Goal: Task Accomplishment & Management: Manage account settings

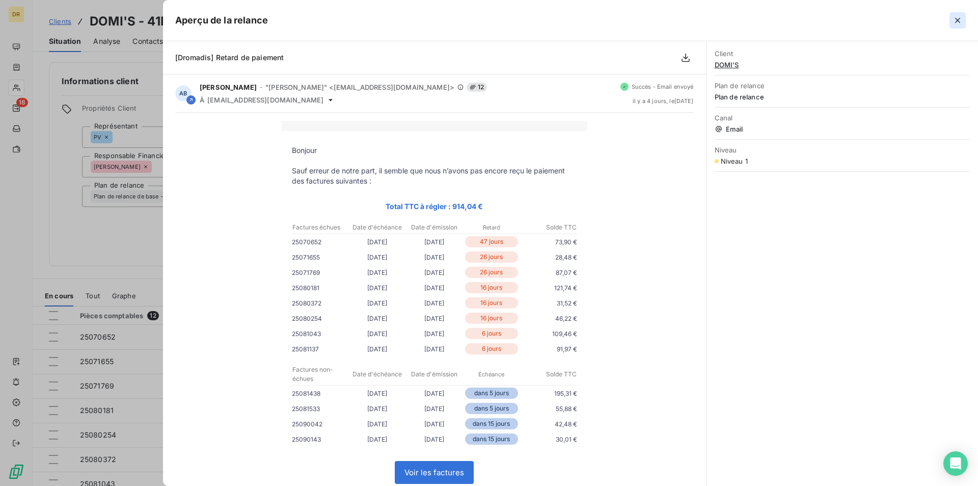
click at [959, 20] on icon "button" at bounding box center [958, 20] width 10 height 10
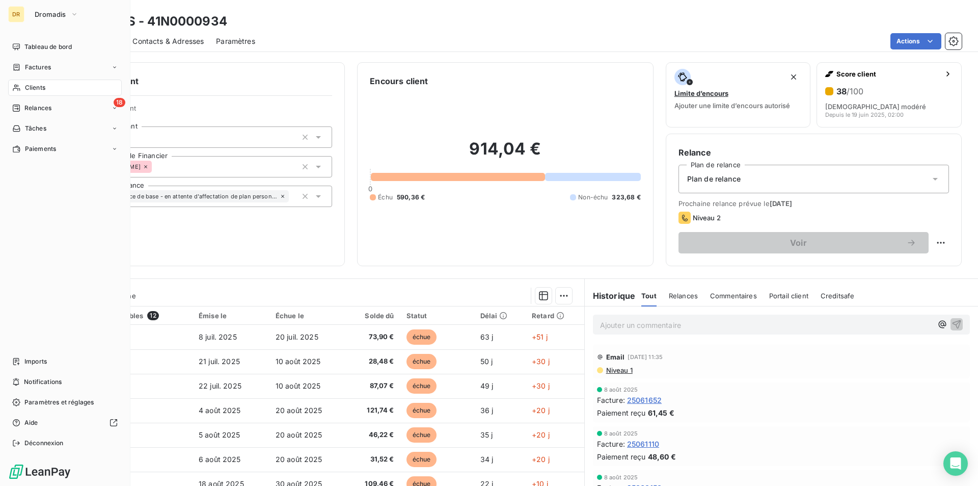
click at [20, 8] on div "DR" at bounding box center [16, 14] width 16 height 16
click at [90, 18] on div "Dromadis" at bounding box center [75, 14] width 93 height 16
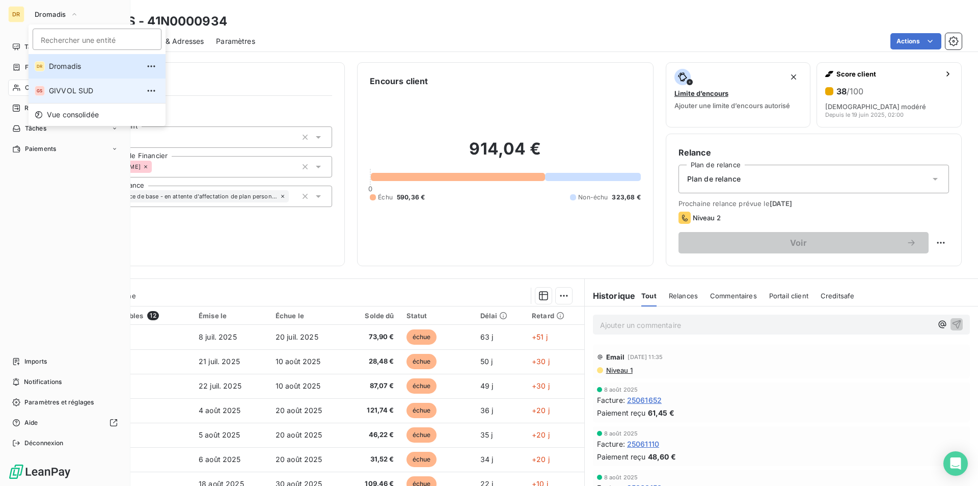
click at [50, 86] on li "GS GIVVOL SUD" at bounding box center [97, 90] width 137 height 24
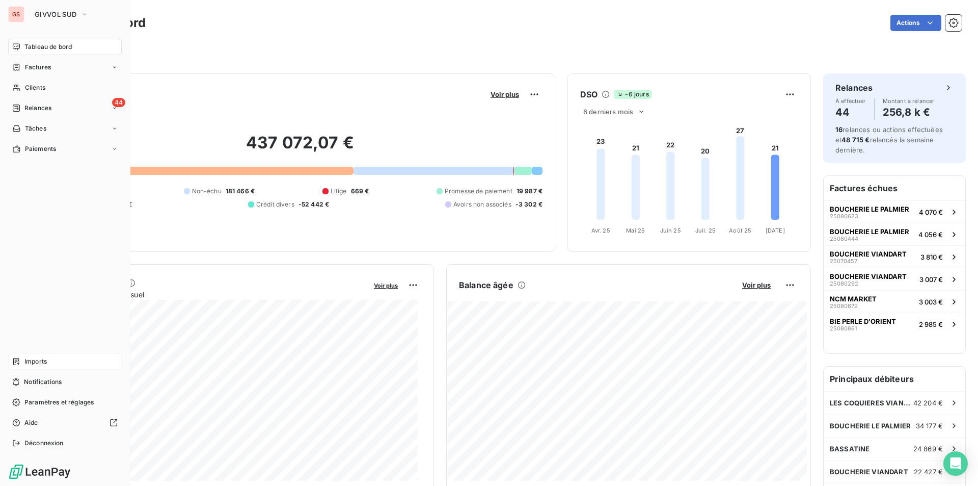
click at [55, 363] on div "Imports" at bounding box center [65, 361] width 114 height 16
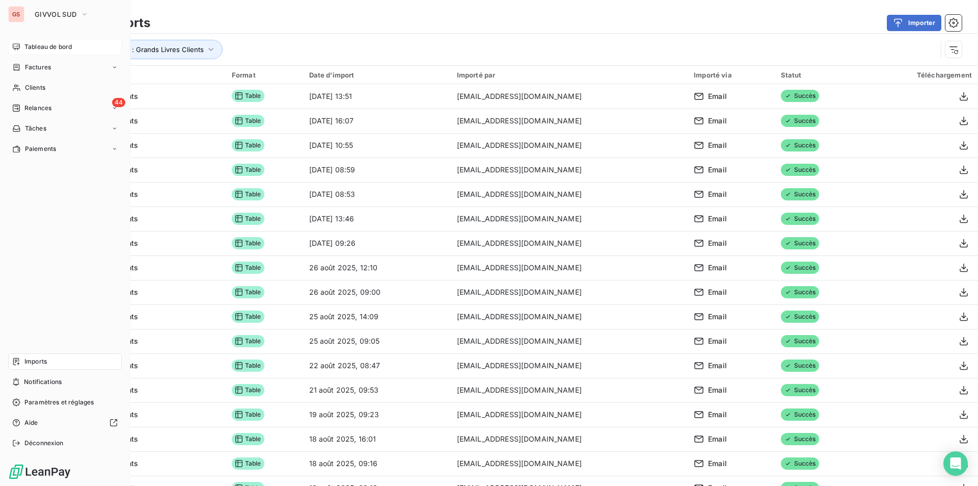
click at [43, 50] on span "Tableau de bord" at bounding box center [47, 46] width 47 height 9
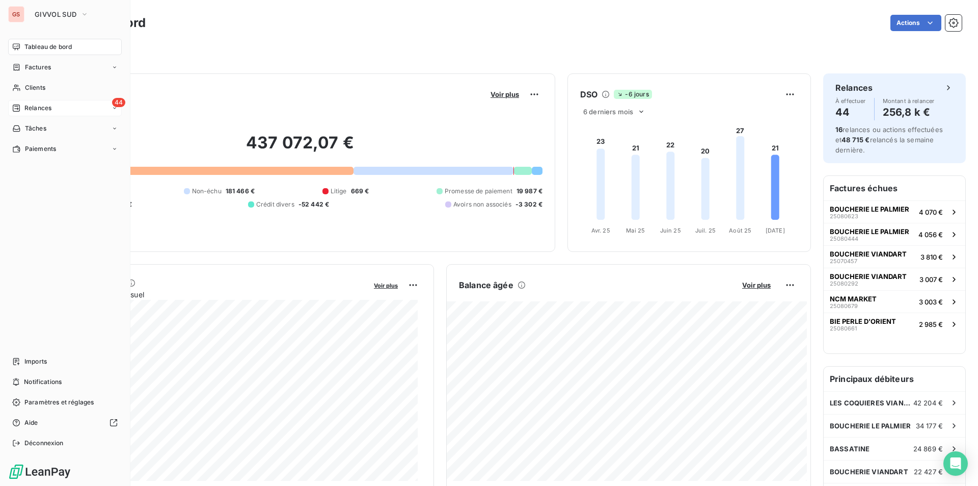
click at [33, 107] on span "Relances" at bounding box center [37, 107] width 27 height 9
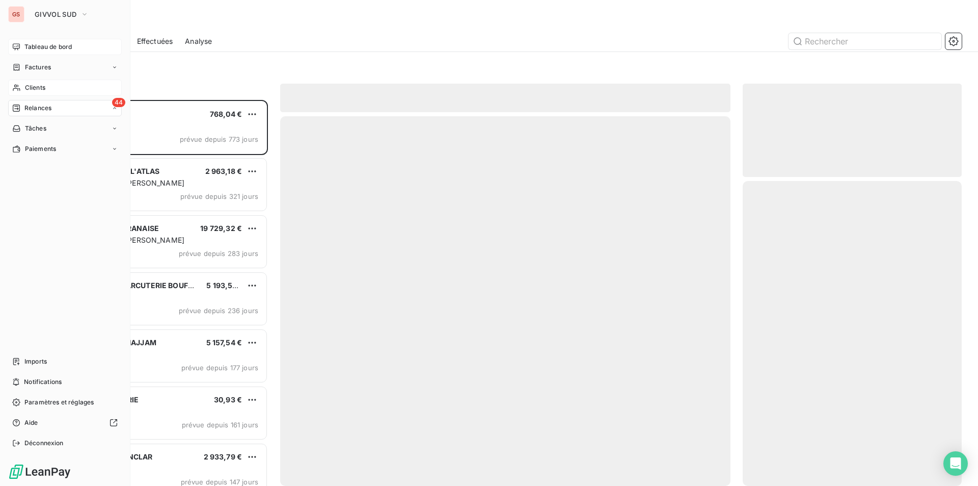
scroll to position [378, 211]
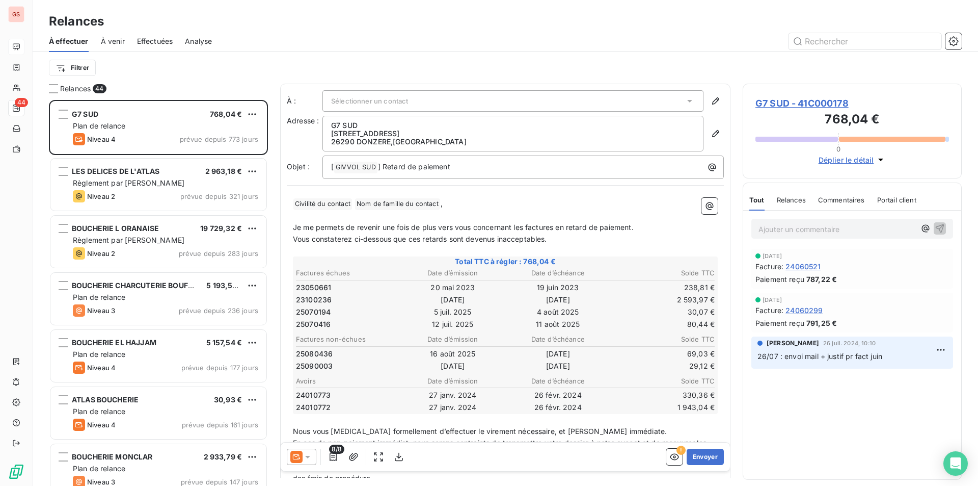
click at [106, 40] on span "À venir" at bounding box center [113, 41] width 24 height 10
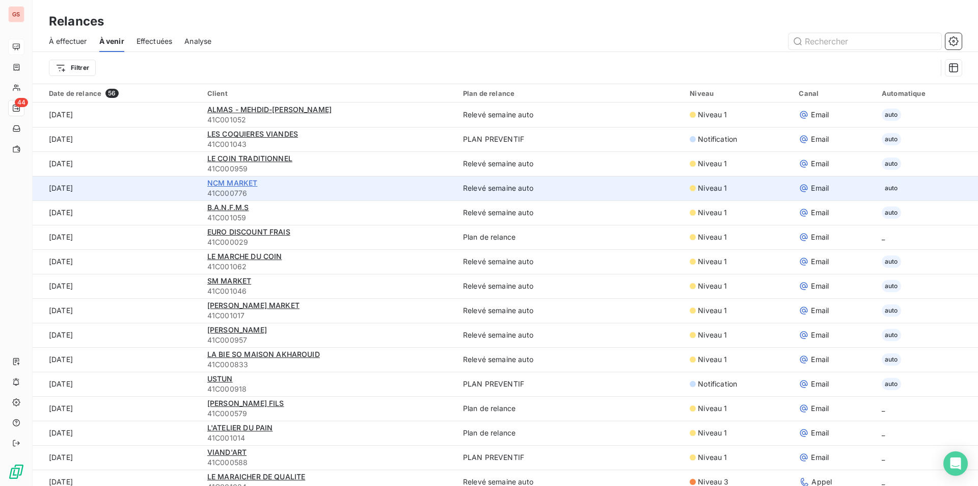
click at [244, 185] on span "NCM MARKET" at bounding box center [232, 182] width 50 height 9
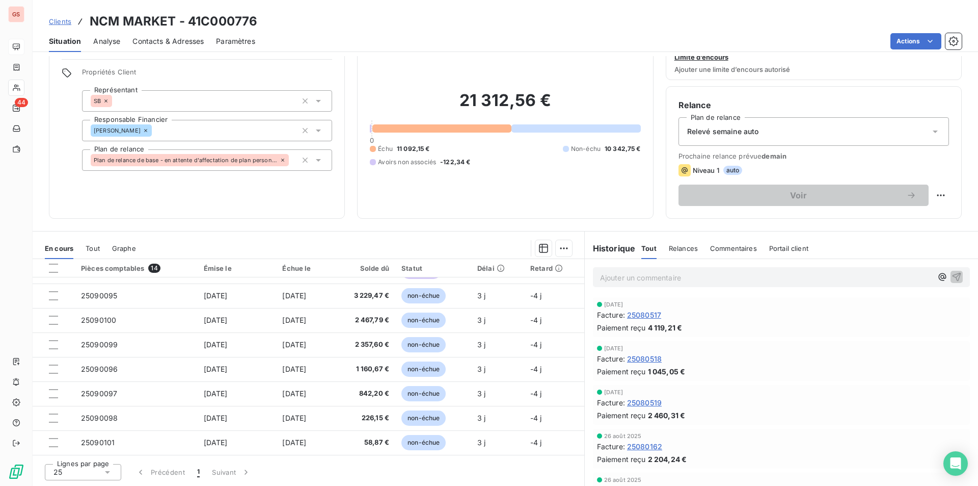
scroll to position [114, 0]
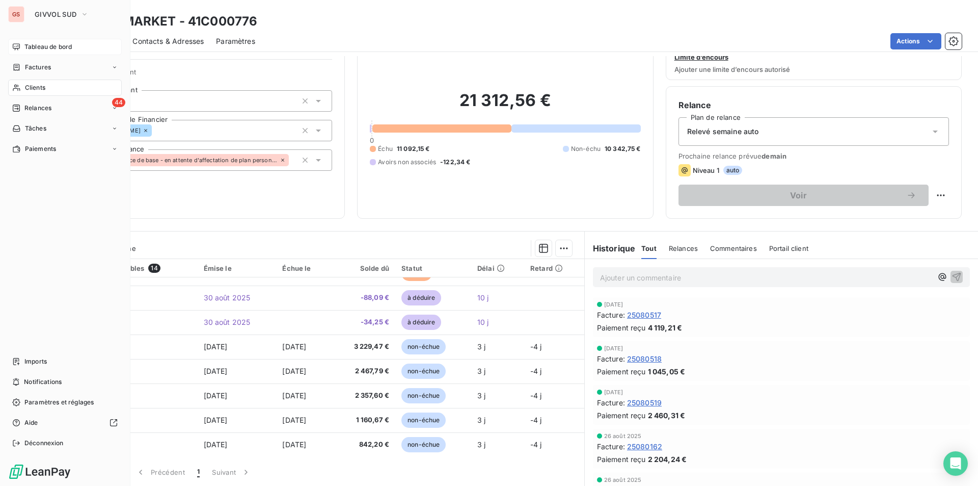
click at [40, 47] on span "Tableau de bord" at bounding box center [47, 46] width 47 height 9
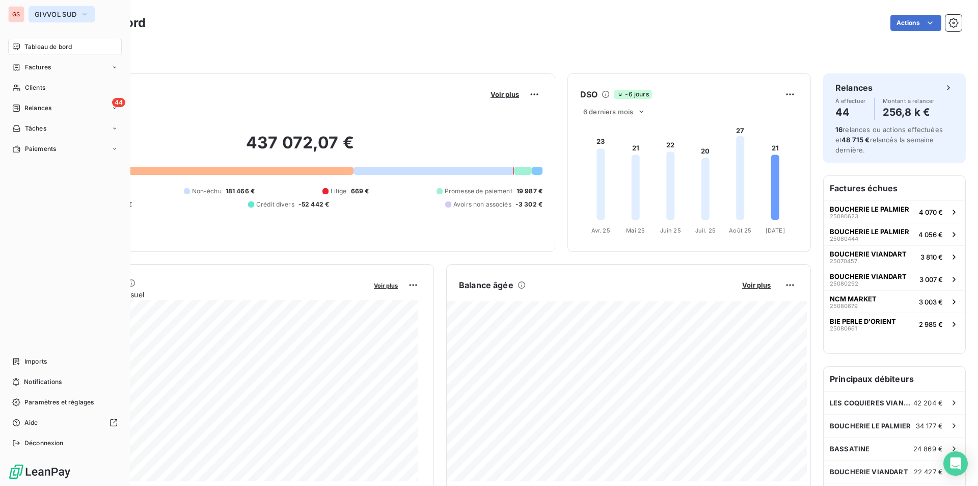
click at [82, 10] on icon "button" at bounding box center [84, 14] width 8 height 10
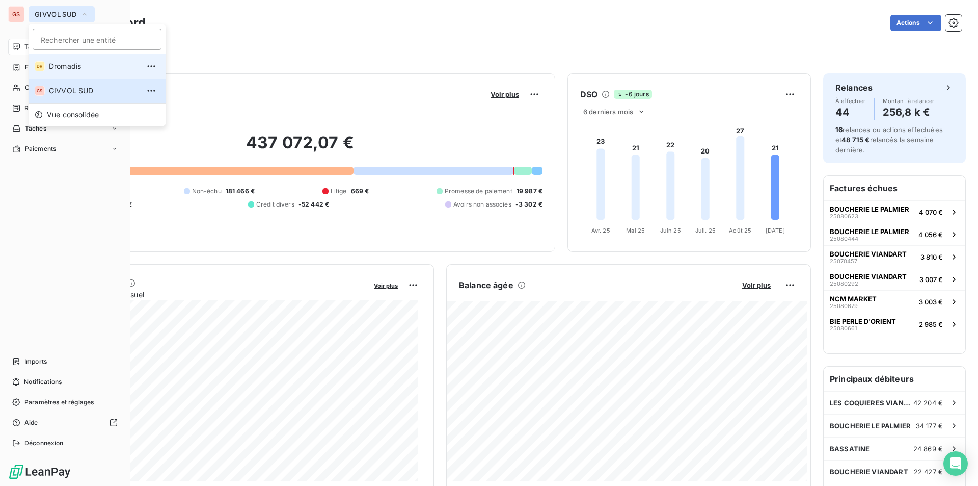
click at [55, 68] on span "Dromadis" at bounding box center [94, 66] width 90 height 10
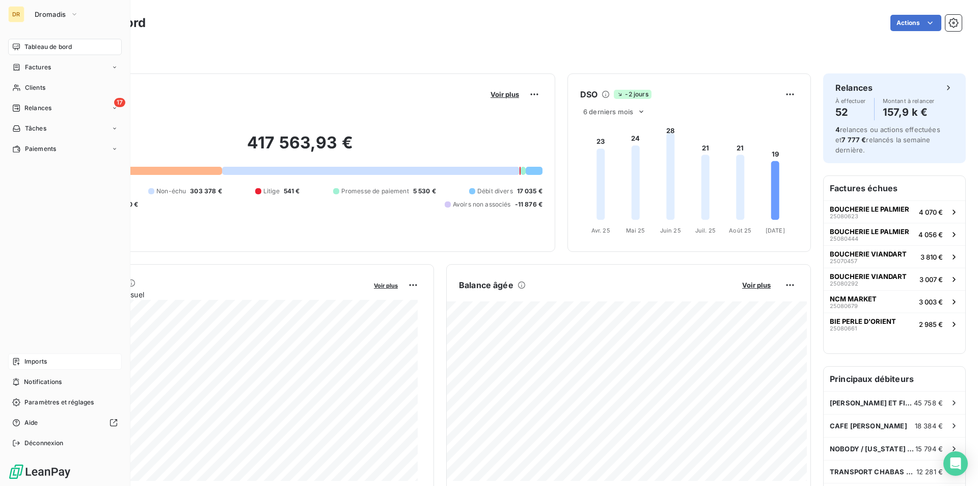
click at [46, 359] on span "Imports" at bounding box center [35, 361] width 22 height 9
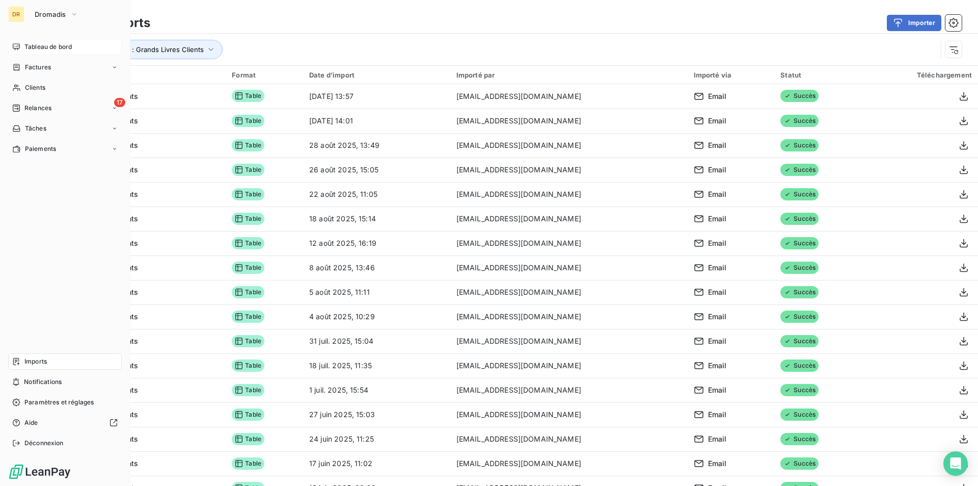
click at [44, 51] on span "Tableau de bord" at bounding box center [47, 46] width 47 height 9
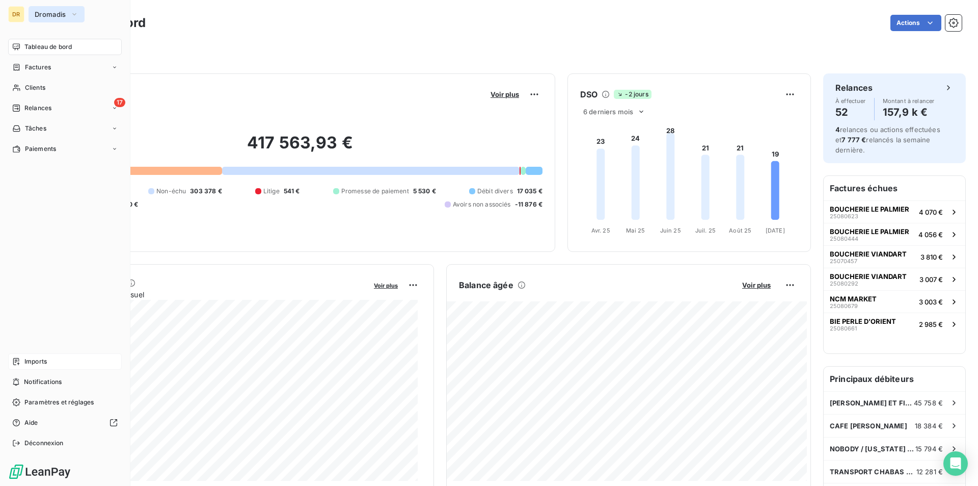
click at [60, 20] on button "Dromadis" at bounding box center [57, 14] width 56 height 16
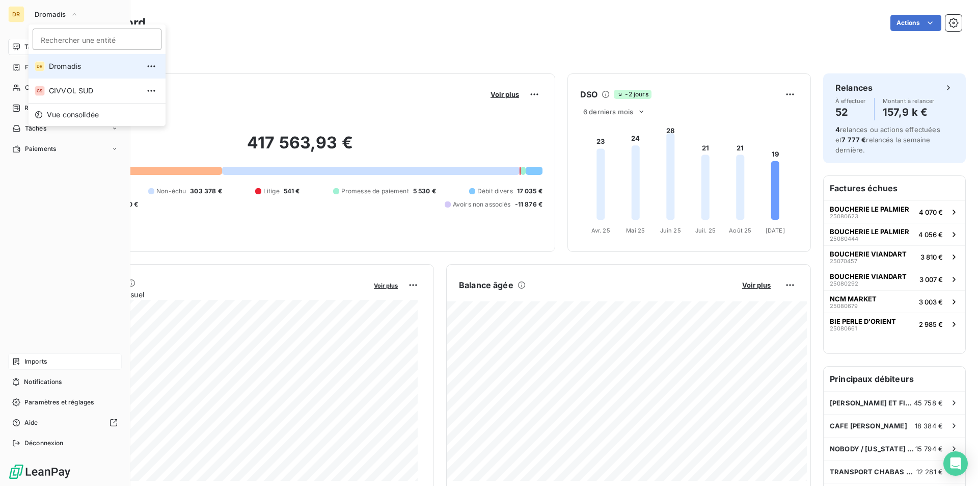
click at [55, 65] on span "Dromadis" at bounding box center [94, 66] width 90 height 10
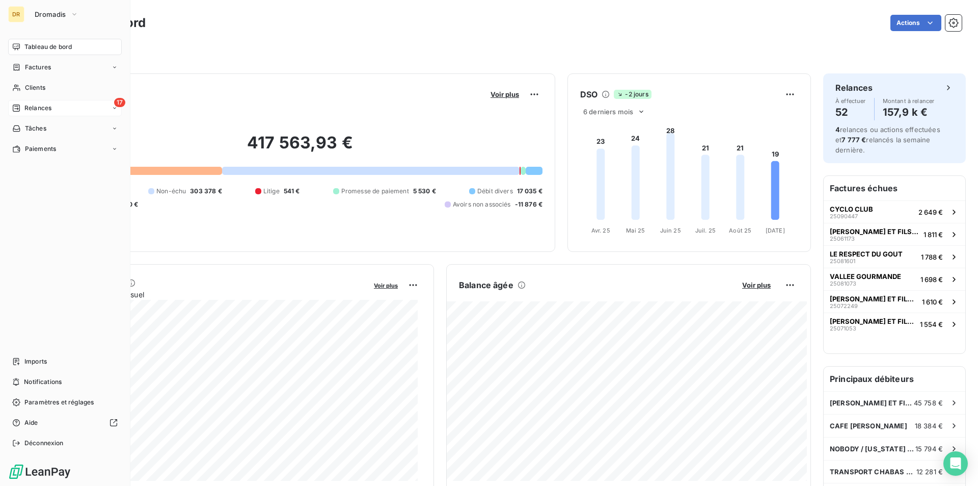
click at [37, 102] on div "17 Relances" at bounding box center [65, 108] width 114 height 16
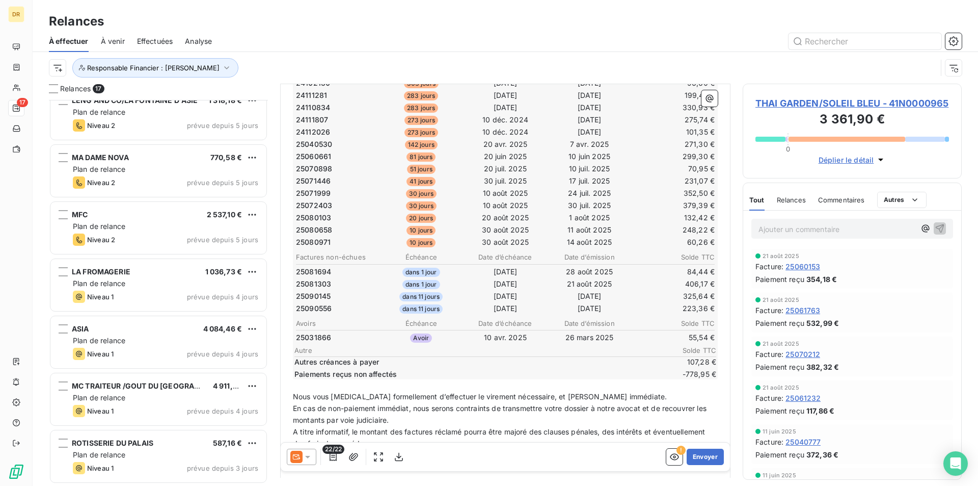
scroll to position [287, 0]
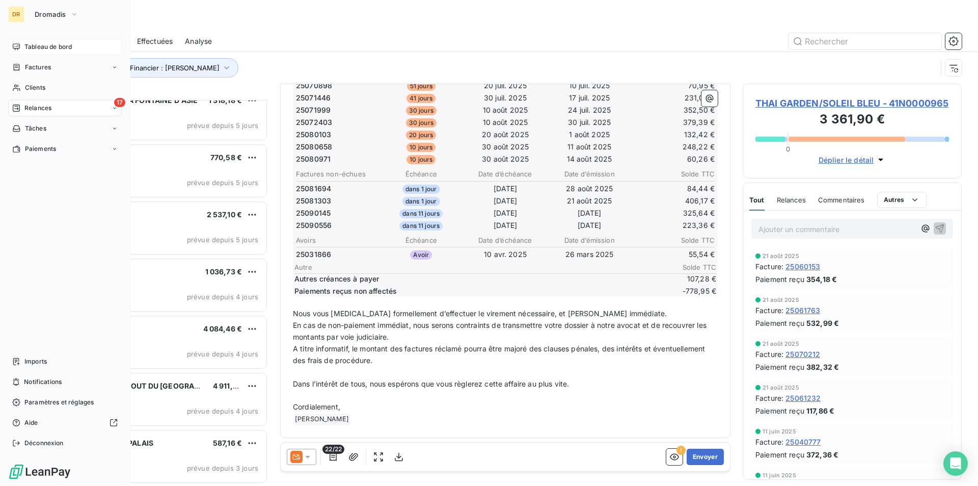
click at [56, 48] on span "Tableau de bord" at bounding box center [47, 46] width 47 height 9
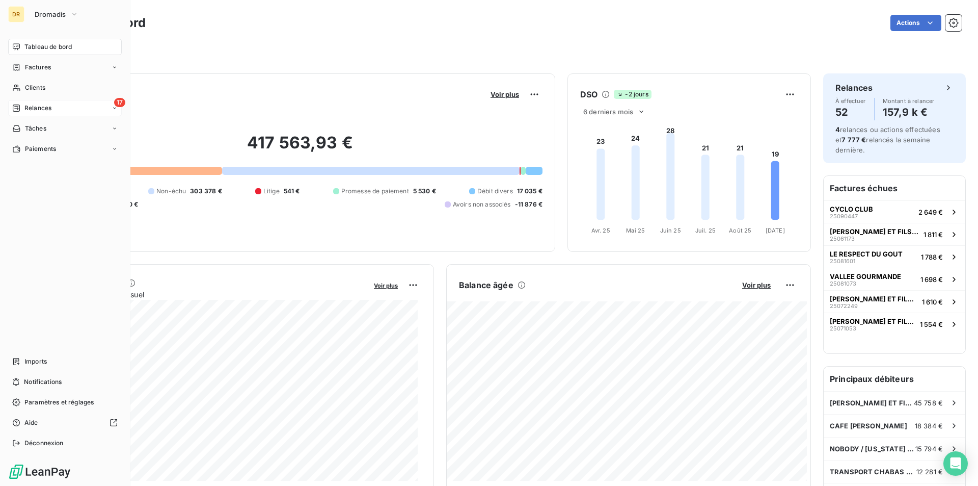
click at [45, 108] on span "Relances" at bounding box center [37, 107] width 27 height 9
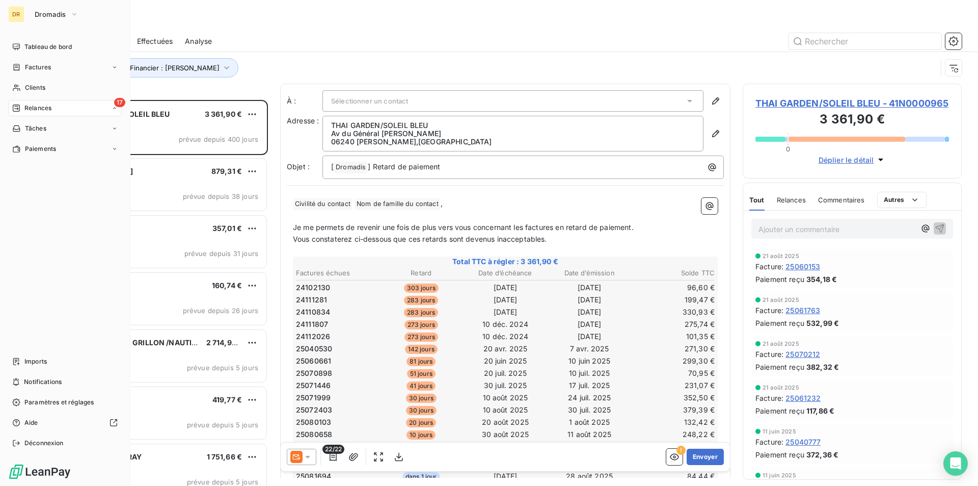
scroll to position [378, 211]
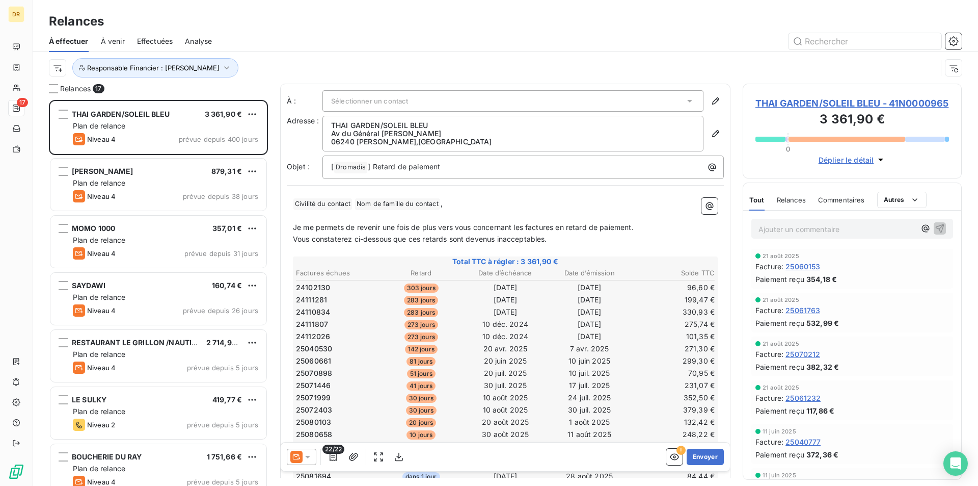
click at [146, 39] on span "Effectuées" at bounding box center [155, 41] width 36 height 10
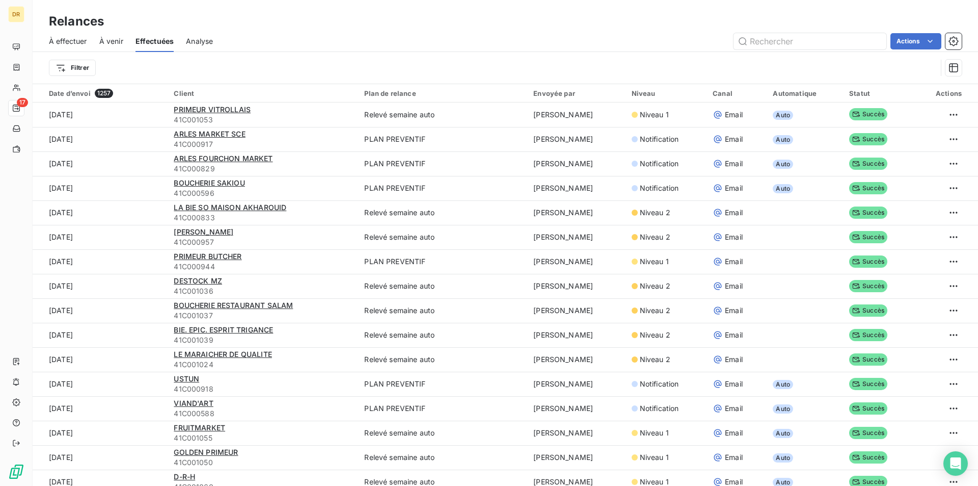
click at [84, 41] on span "À effectuer" at bounding box center [68, 41] width 38 height 10
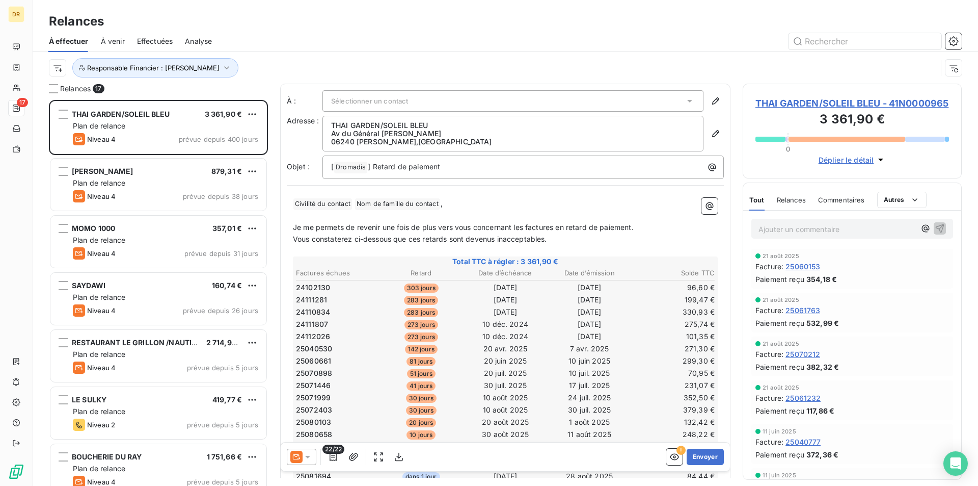
scroll to position [378, 211]
click at [201, 65] on span "Responsable Financier : [PERSON_NAME]" at bounding box center [153, 68] width 132 height 8
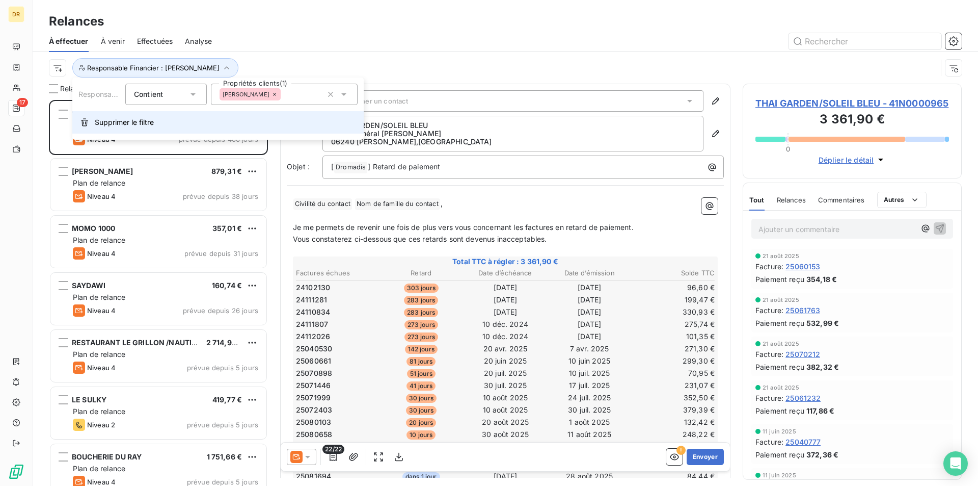
click at [94, 127] on button "Supprimer le filtre" at bounding box center [217, 122] width 291 height 22
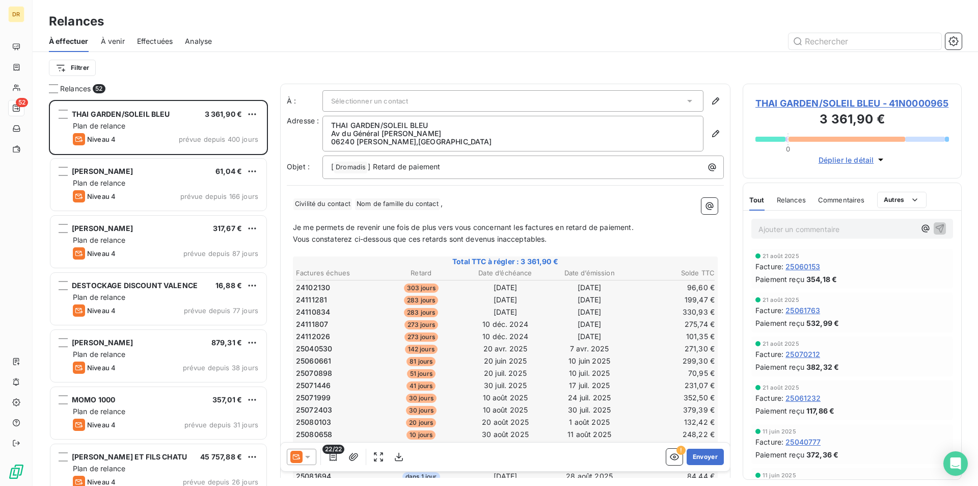
click at [155, 44] on span "Effectuées" at bounding box center [155, 41] width 36 height 10
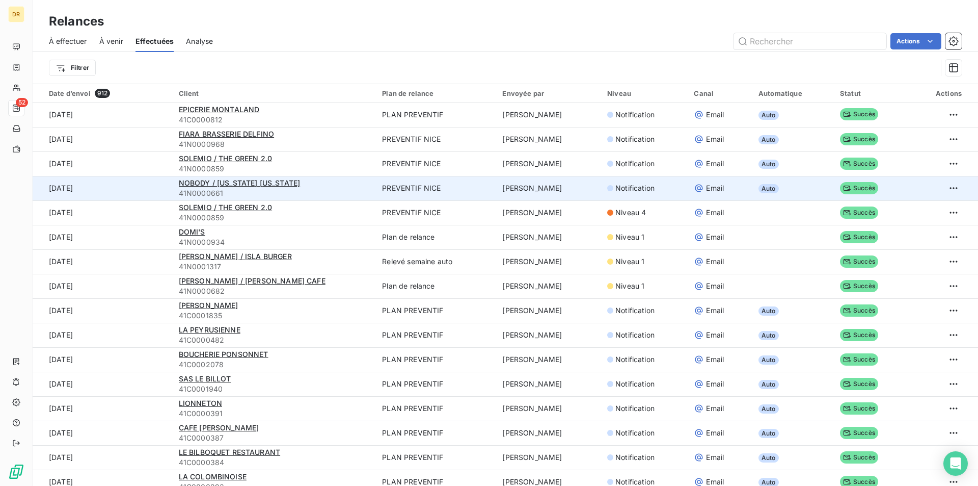
scroll to position [51, 0]
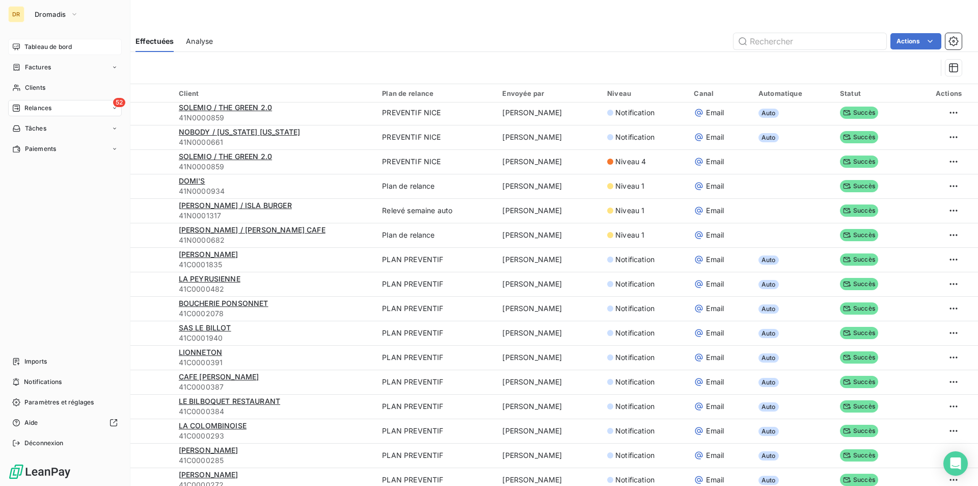
click at [38, 42] on div "Tableau de bord" at bounding box center [65, 47] width 114 height 16
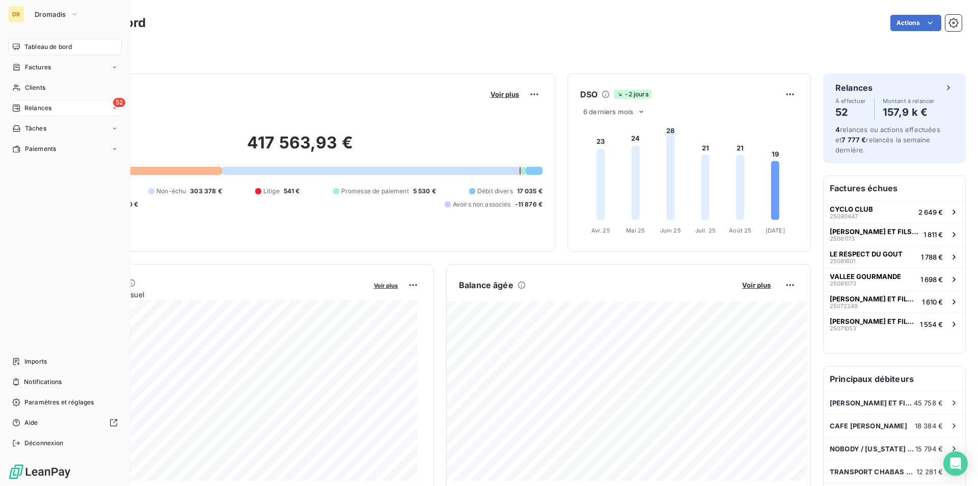
click at [38, 44] on span "Tableau de bord" at bounding box center [47, 46] width 47 height 9
click at [48, 109] on span "Relances" at bounding box center [37, 107] width 27 height 9
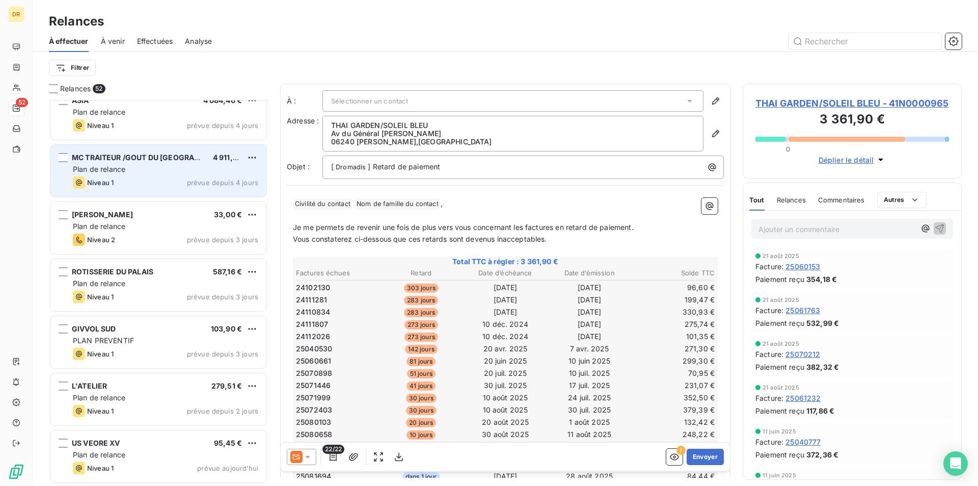
scroll to position [2480, 0]
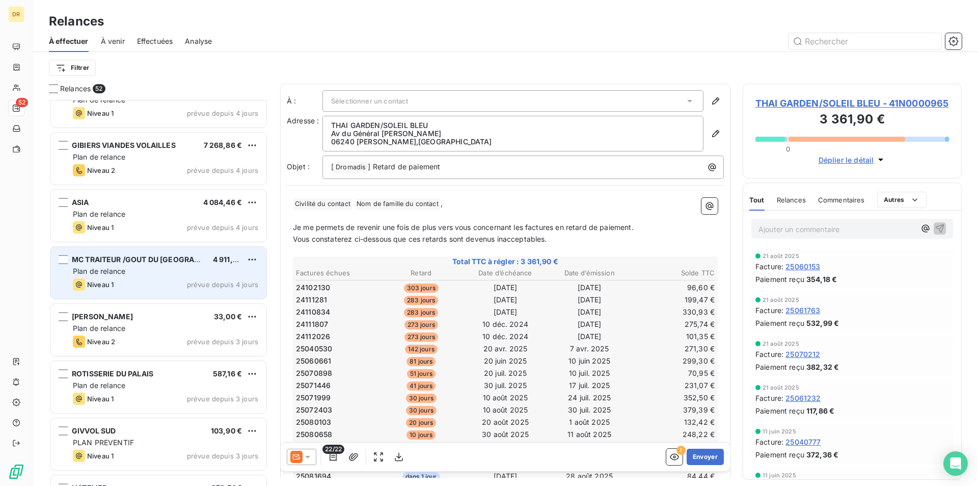
click at [190, 259] on div "MC TRAITEUR /GOUT DU LIBAN 4 911,52 €" at bounding box center [165, 259] width 185 height 9
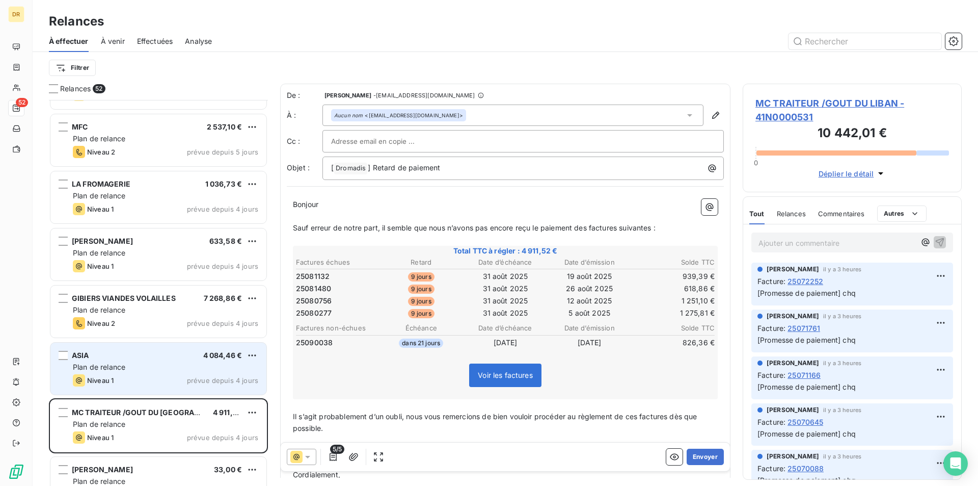
scroll to position [2276, 0]
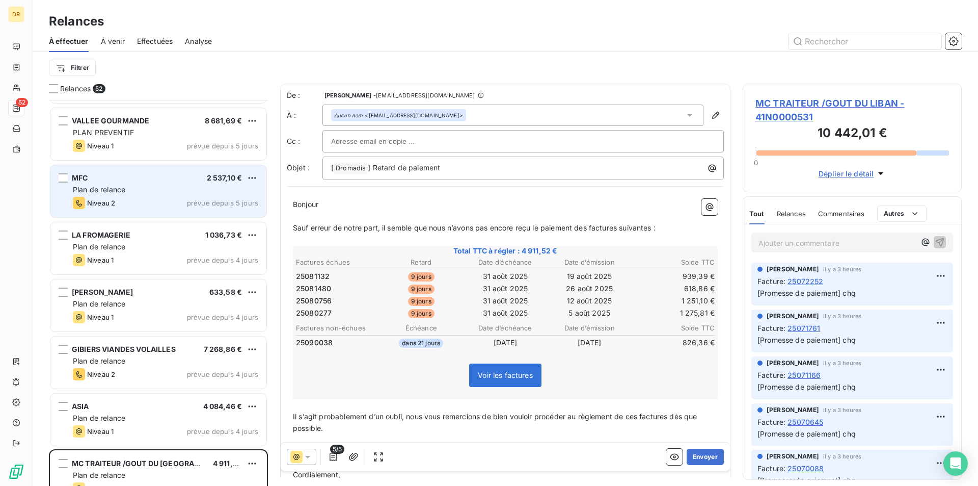
click at [194, 203] on span "prévue depuis 5 jours" at bounding box center [222, 203] width 71 height 8
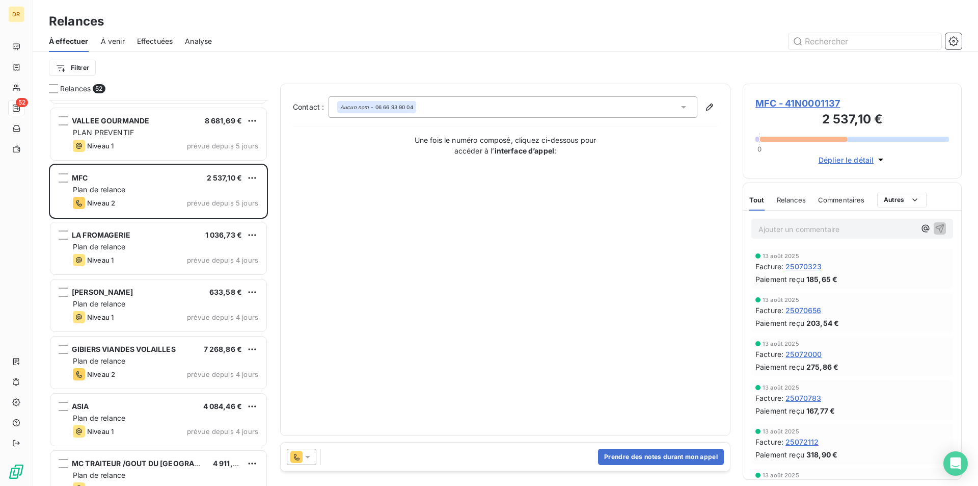
click at [806, 99] on span "MFC - 41N0001137" at bounding box center [853, 103] width 194 height 14
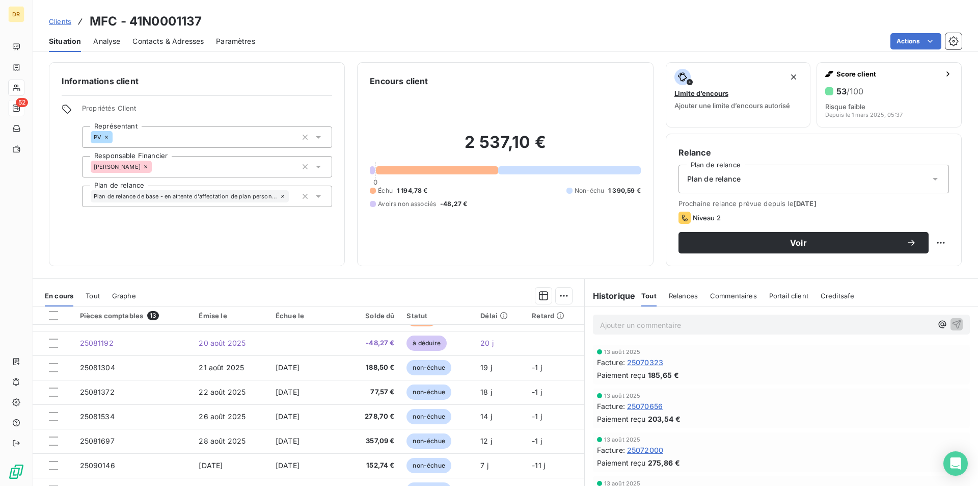
scroll to position [90, 0]
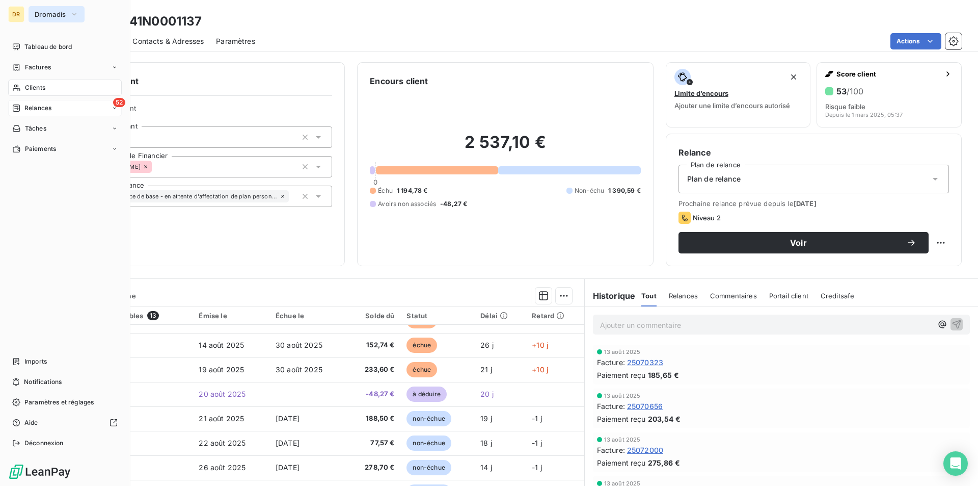
click at [49, 20] on button "Dromadis" at bounding box center [57, 14] width 56 height 16
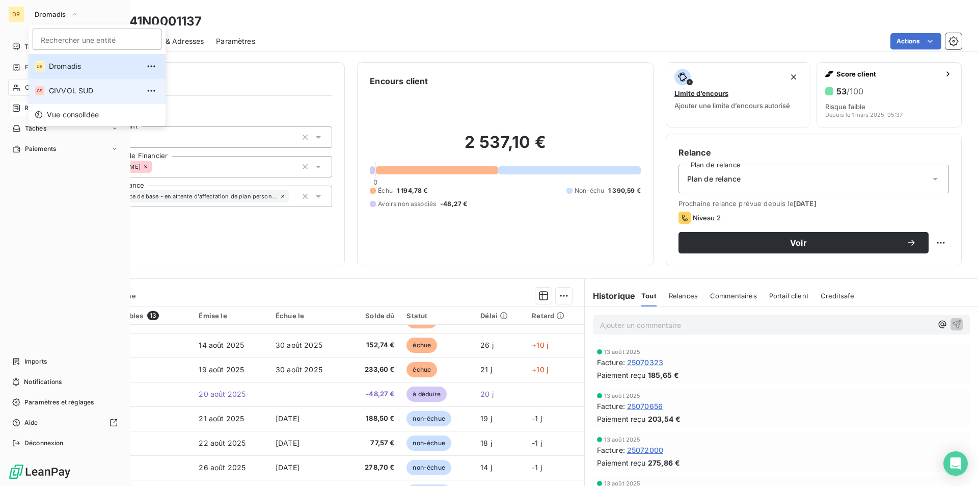
click at [46, 89] on li "GS GIVVOL SUD" at bounding box center [97, 90] width 137 height 24
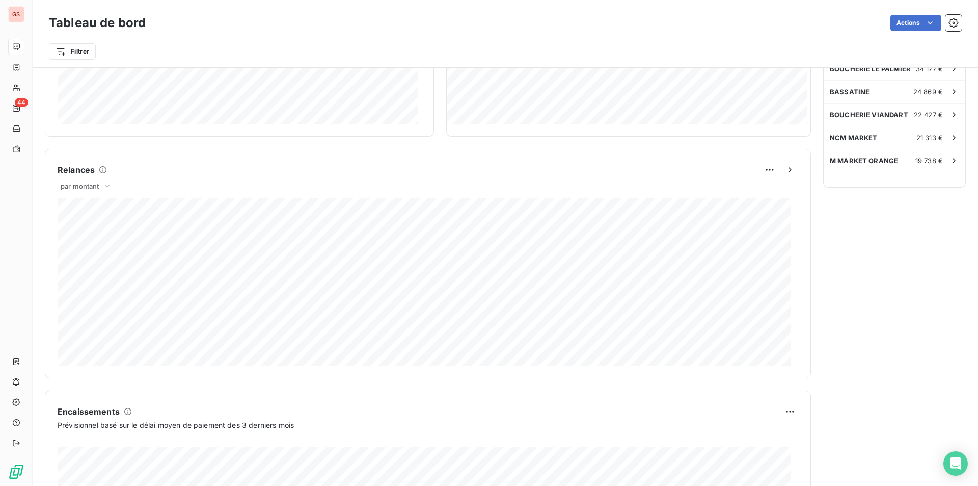
scroll to position [507, 0]
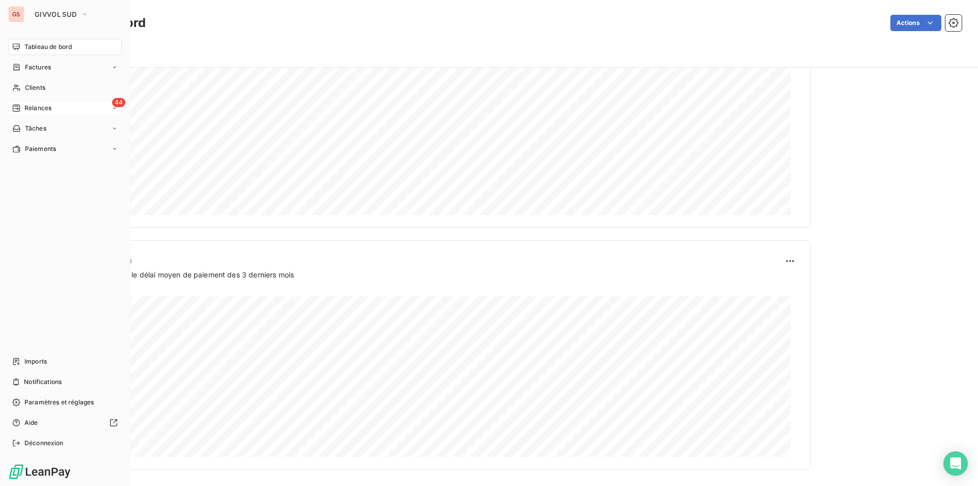
click at [34, 105] on span "Relances" at bounding box center [37, 107] width 27 height 9
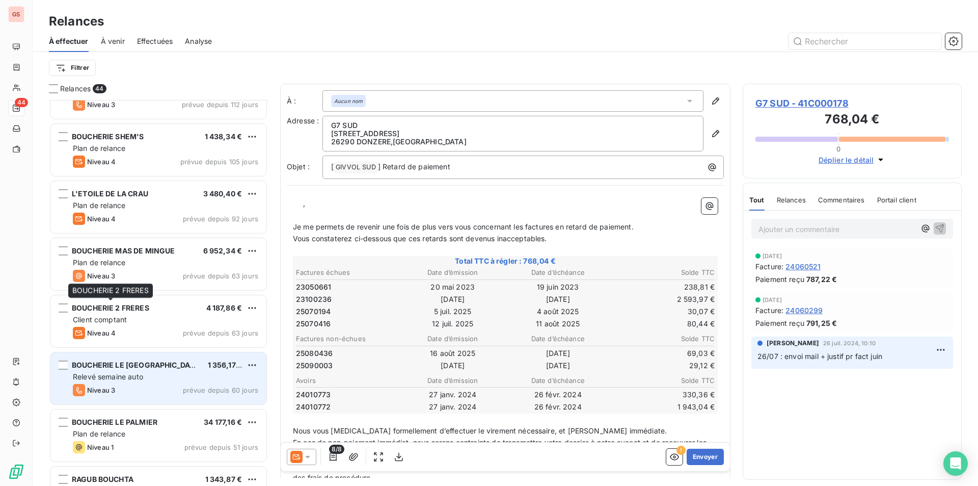
scroll to position [714, 0]
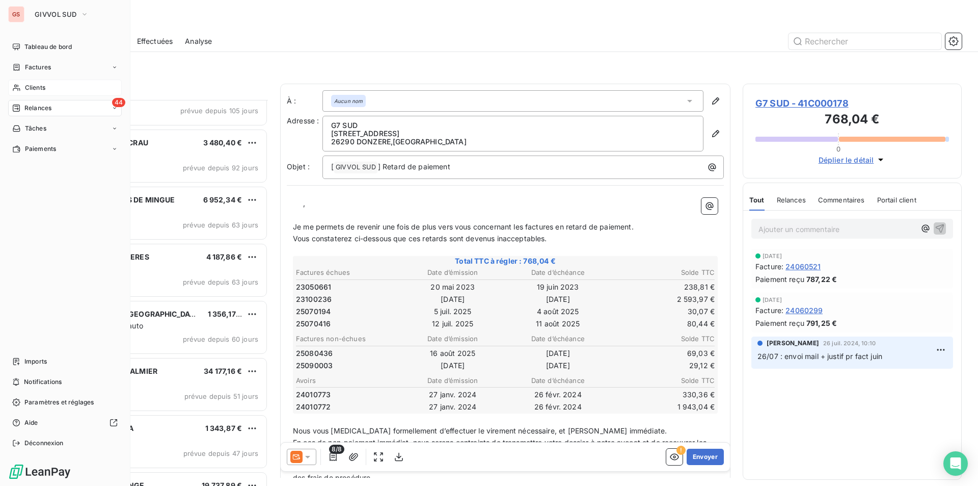
click at [28, 89] on span "Clients" at bounding box center [35, 87] width 20 height 9
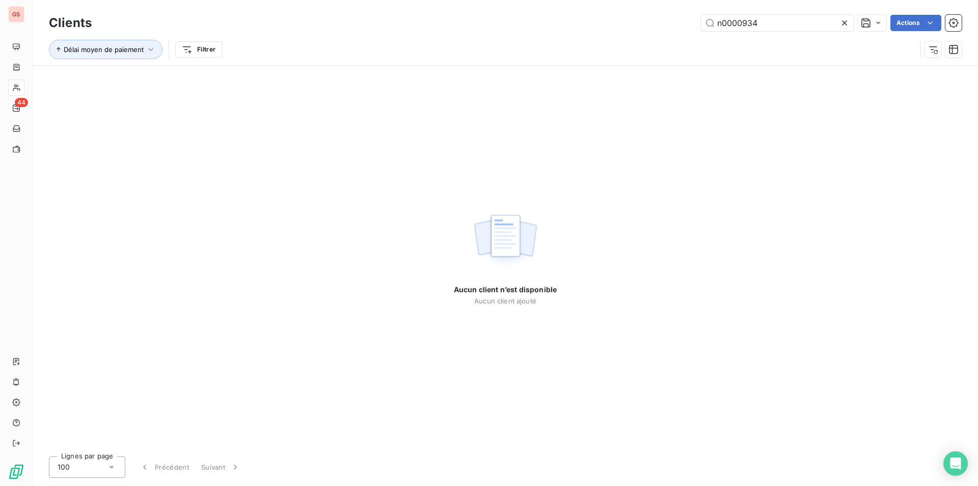
drag, startPoint x: 737, startPoint y: 25, endPoint x: 446, endPoint y: 32, distance: 291.5
click at [767, 35] on div "Clients n0000934 Actions Délai moyen de paiement Filtrer" at bounding box center [505, 38] width 913 height 53
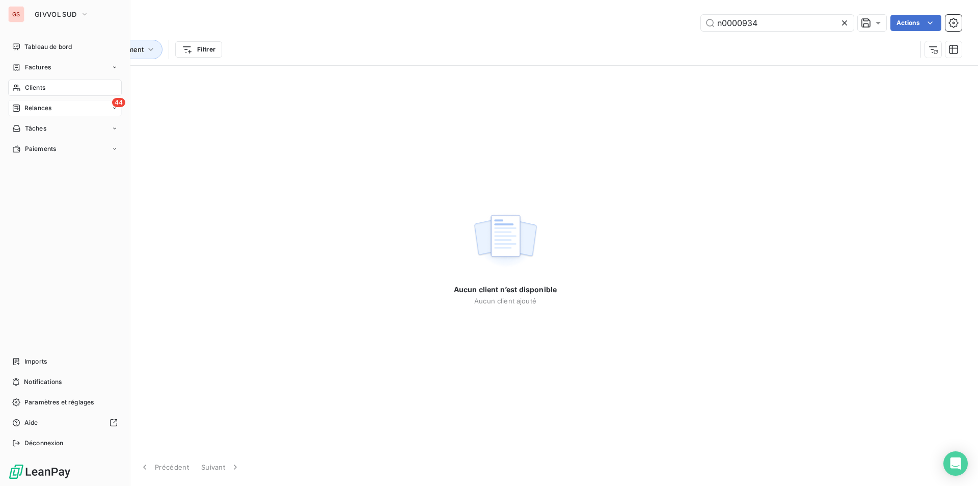
click at [27, 16] on div "GS GIVVOL SUD" at bounding box center [65, 14] width 114 height 16
click at [51, 18] on span "GIVVOL SUD" at bounding box center [56, 14] width 42 height 8
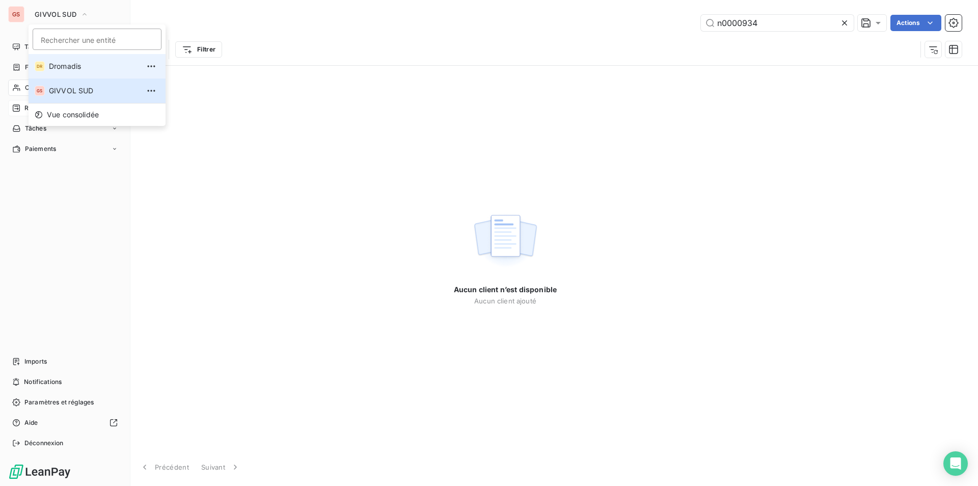
click at [60, 67] on span "Dromadis" at bounding box center [94, 66] width 90 height 10
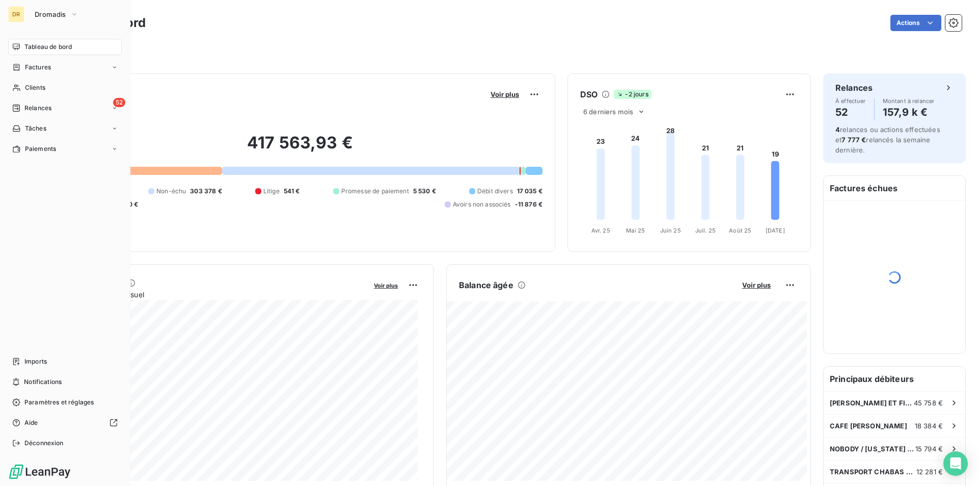
click at [22, 12] on div "DR" at bounding box center [16, 14] width 16 height 16
click at [52, 18] on button "Dromadis" at bounding box center [57, 14] width 56 height 16
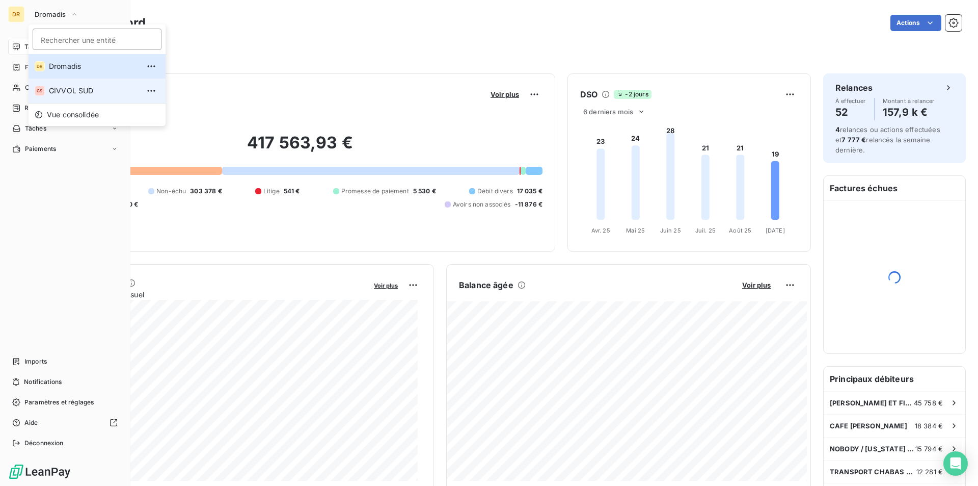
click at [60, 89] on span "GIVVOL SUD" at bounding box center [94, 91] width 90 height 10
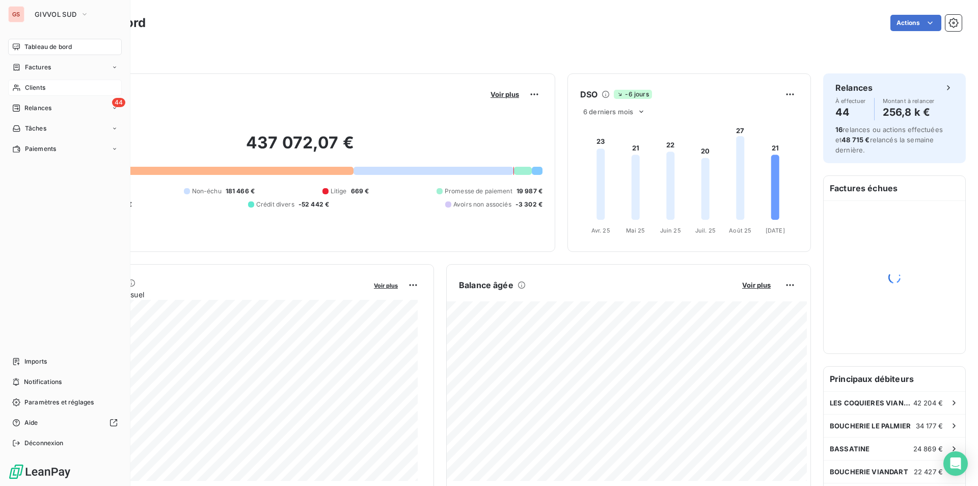
click at [45, 88] on span "Clients" at bounding box center [35, 87] width 20 height 9
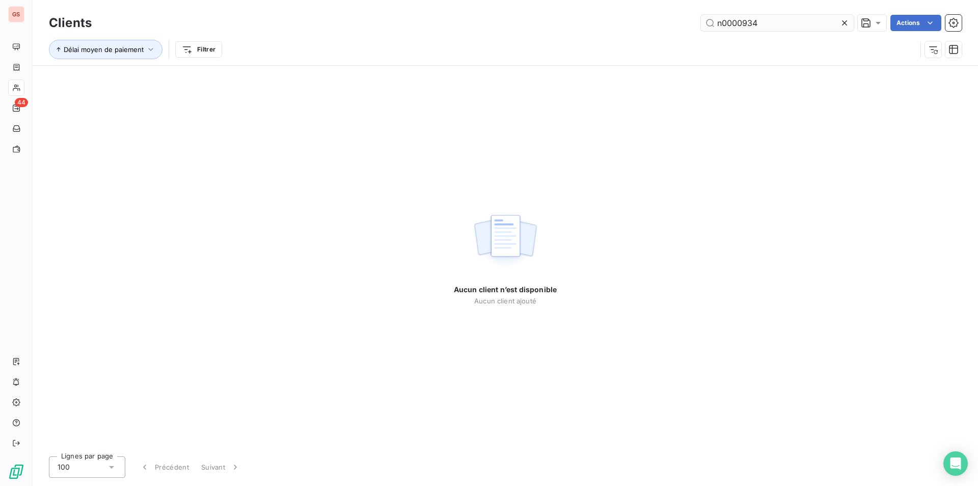
drag, startPoint x: 735, startPoint y: 21, endPoint x: 833, endPoint y: 30, distance: 98.7
click at [833, 30] on input "n0000934" at bounding box center [777, 23] width 153 height 16
drag, startPoint x: 843, startPoint y: 21, endPoint x: 833, endPoint y: 31, distance: 14.1
click at [844, 21] on icon at bounding box center [844, 22] width 5 height 5
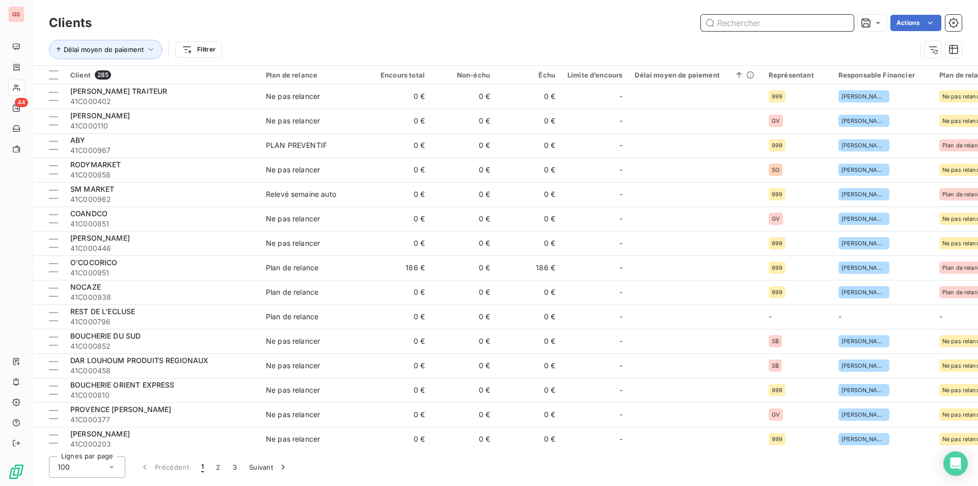
click at [841, 31] on input "text" at bounding box center [777, 23] width 153 height 16
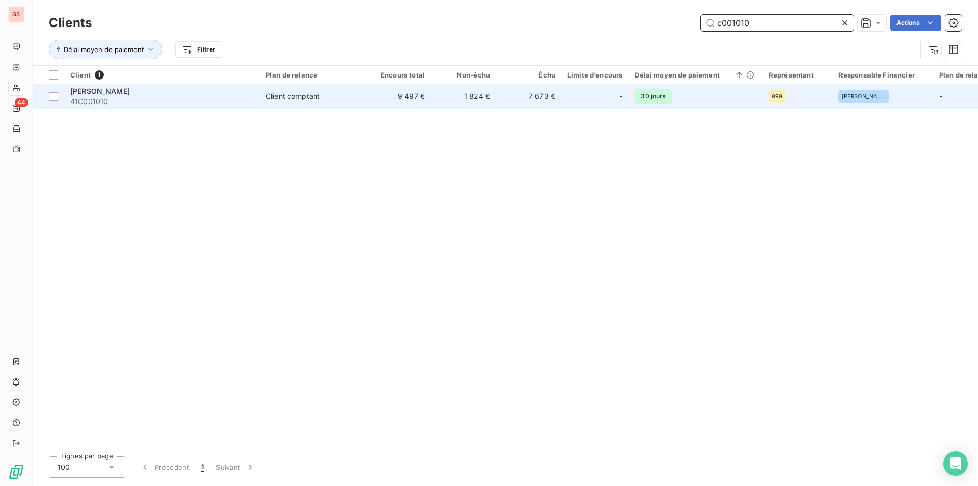
type input "c001010"
click at [247, 89] on div "[PERSON_NAME]" at bounding box center [161, 91] width 183 height 10
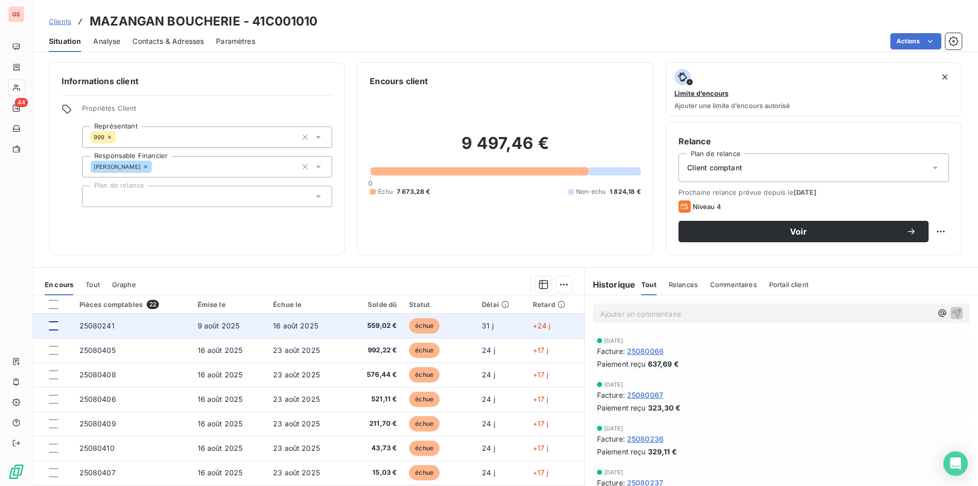
click at [55, 325] on div at bounding box center [53, 325] width 9 height 9
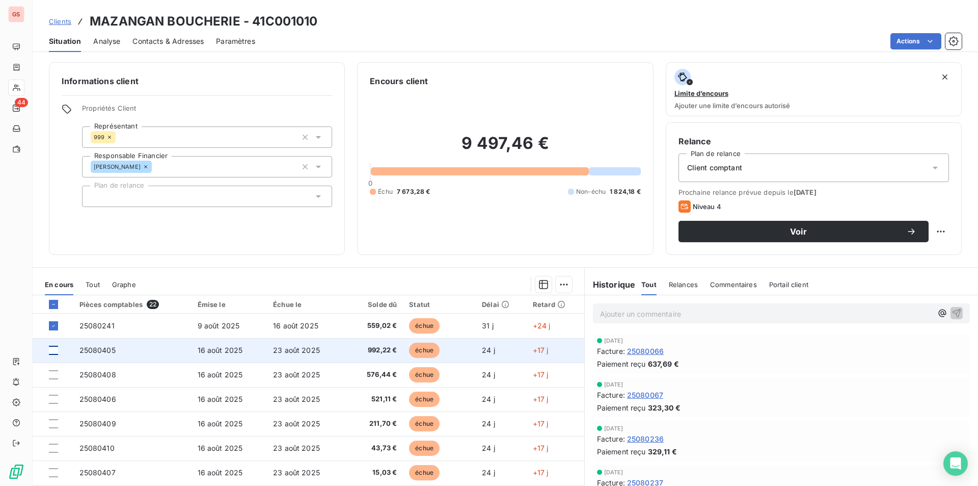
click at [55, 347] on div at bounding box center [53, 349] width 9 height 9
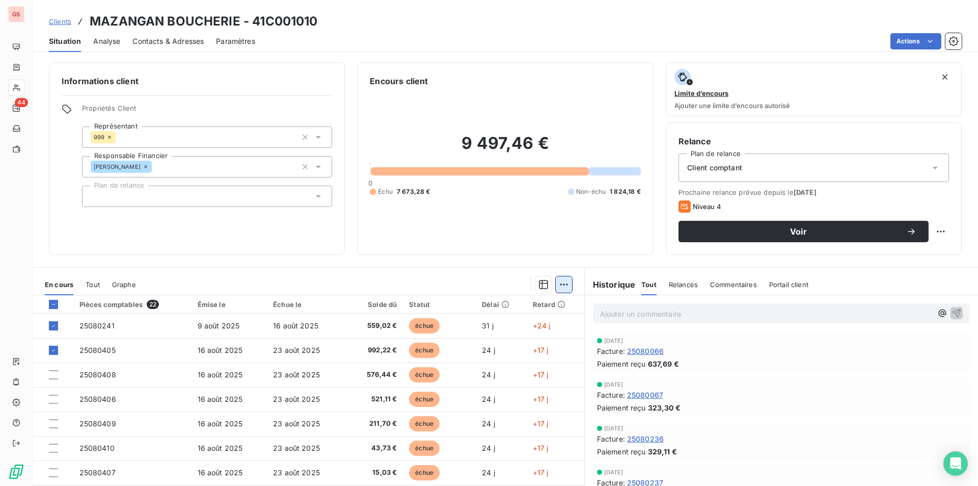
click at [561, 283] on html "GS 44 Clients MAZANGAN BOUCHERIE - 41C001010 Situation Analyse Contacts & Adres…" at bounding box center [489, 243] width 978 height 486
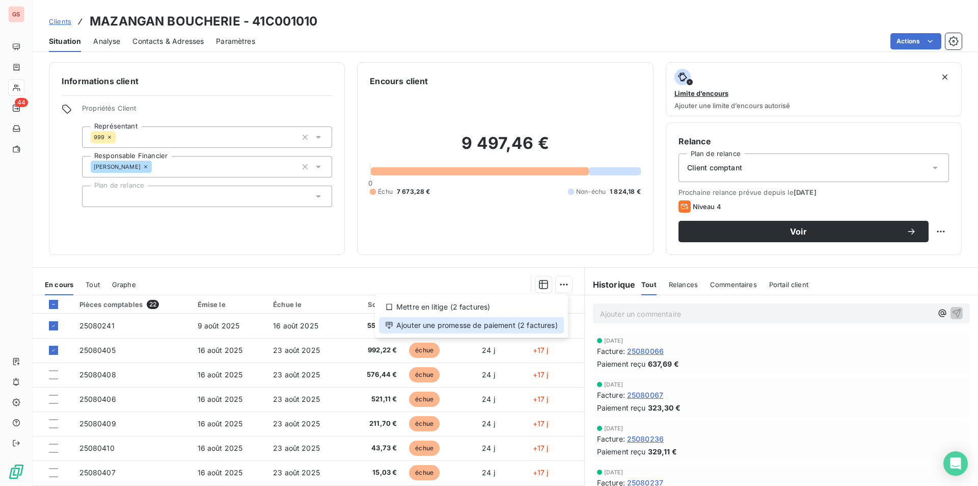
click at [542, 327] on div "Ajouter une promesse de paiement (2 factures)" at bounding box center [471, 325] width 185 height 16
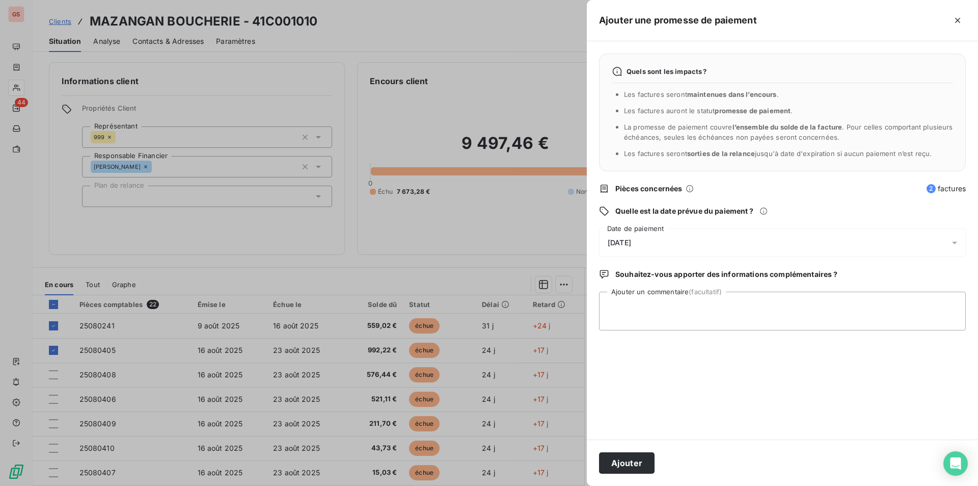
click at [635, 223] on div "Quels sont les impacts ? Les factures seront maintenues dans l’encours . Les fa…" at bounding box center [782, 240] width 391 height 398
click at [637, 236] on div "[DATE]" at bounding box center [782, 242] width 367 height 29
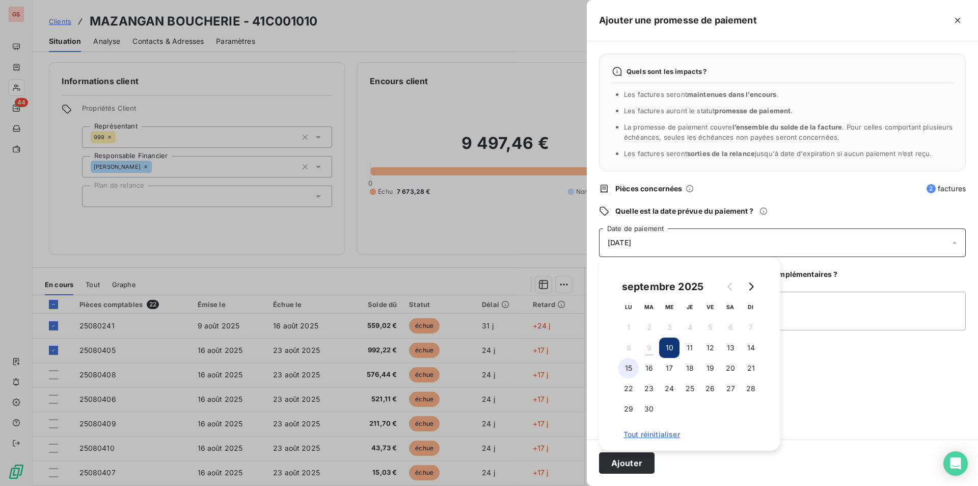
click at [631, 372] on button "15" at bounding box center [628, 368] width 20 height 20
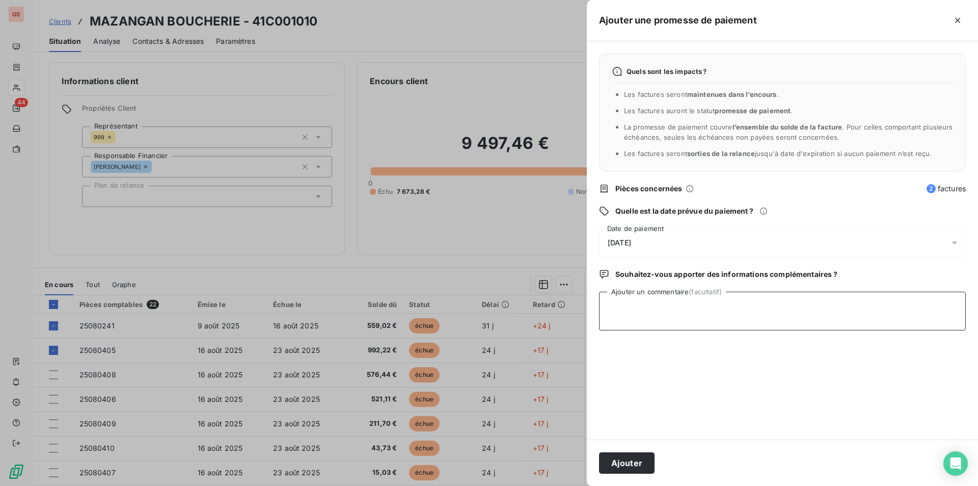
click at [820, 312] on textarea "Ajouter un commentaire (facultatif)" at bounding box center [782, 310] width 367 height 39
type textarea "chq"
click at [653, 465] on button "Ajouter" at bounding box center [627, 462] width 56 height 21
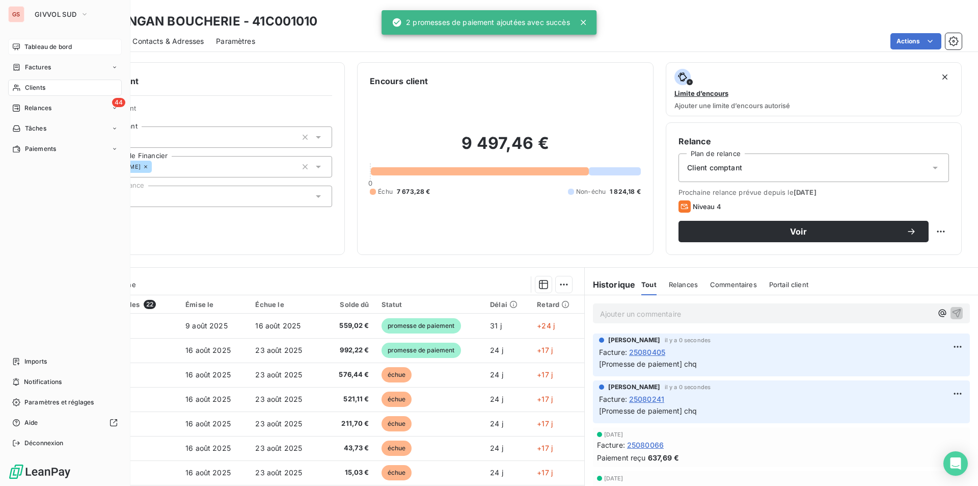
click at [32, 48] on span "Tableau de bord" at bounding box center [47, 46] width 47 height 9
